Goal: Task Accomplishment & Management: Manage account settings

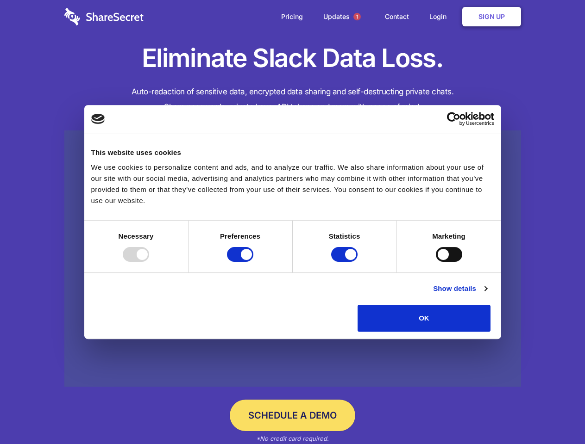
click at [149, 262] on div at bounding box center [136, 254] width 26 height 15
click at [253, 262] on input "Preferences" at bounding box center [240, 254] width 26 height 15
checkbox input "false"
click at [345, 262] on input "Statistics" at bounding box center [344, 254] width 26 height 15
checkbox input "false"
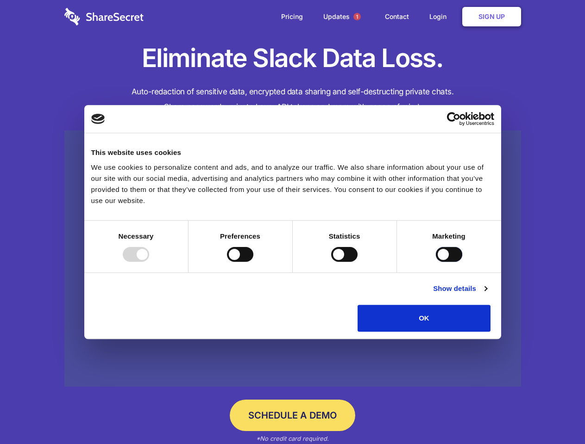
click at [436, 262] on input "Marketing" at bounding box center [449, 254] width 26 height 15
checkbox input "true"
